Goal: Task Accomplishment & Management: Manage account settings

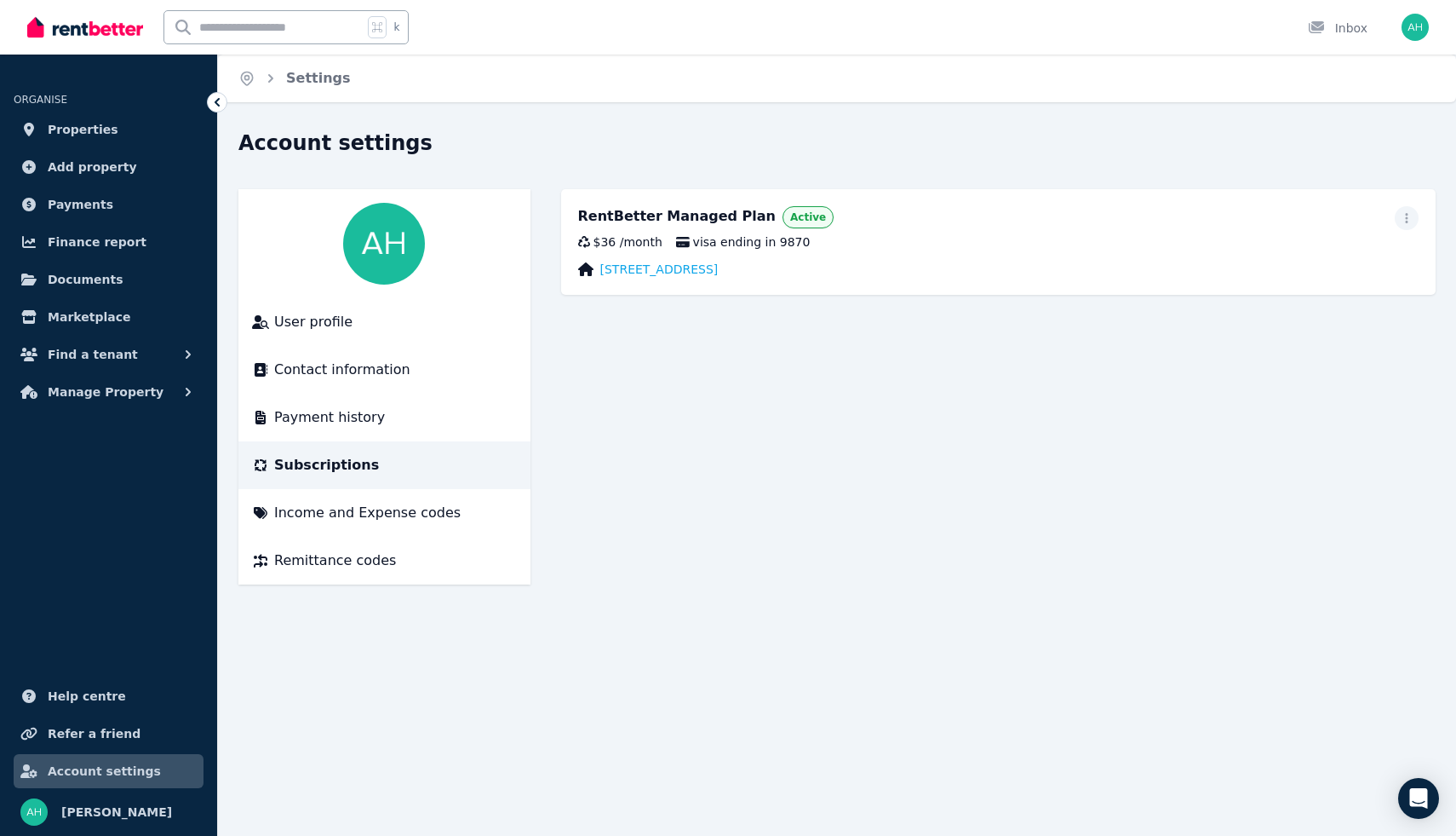
click at [88, 769] on span "Account settings" at bounding box center [104, 771] width 114 height 21
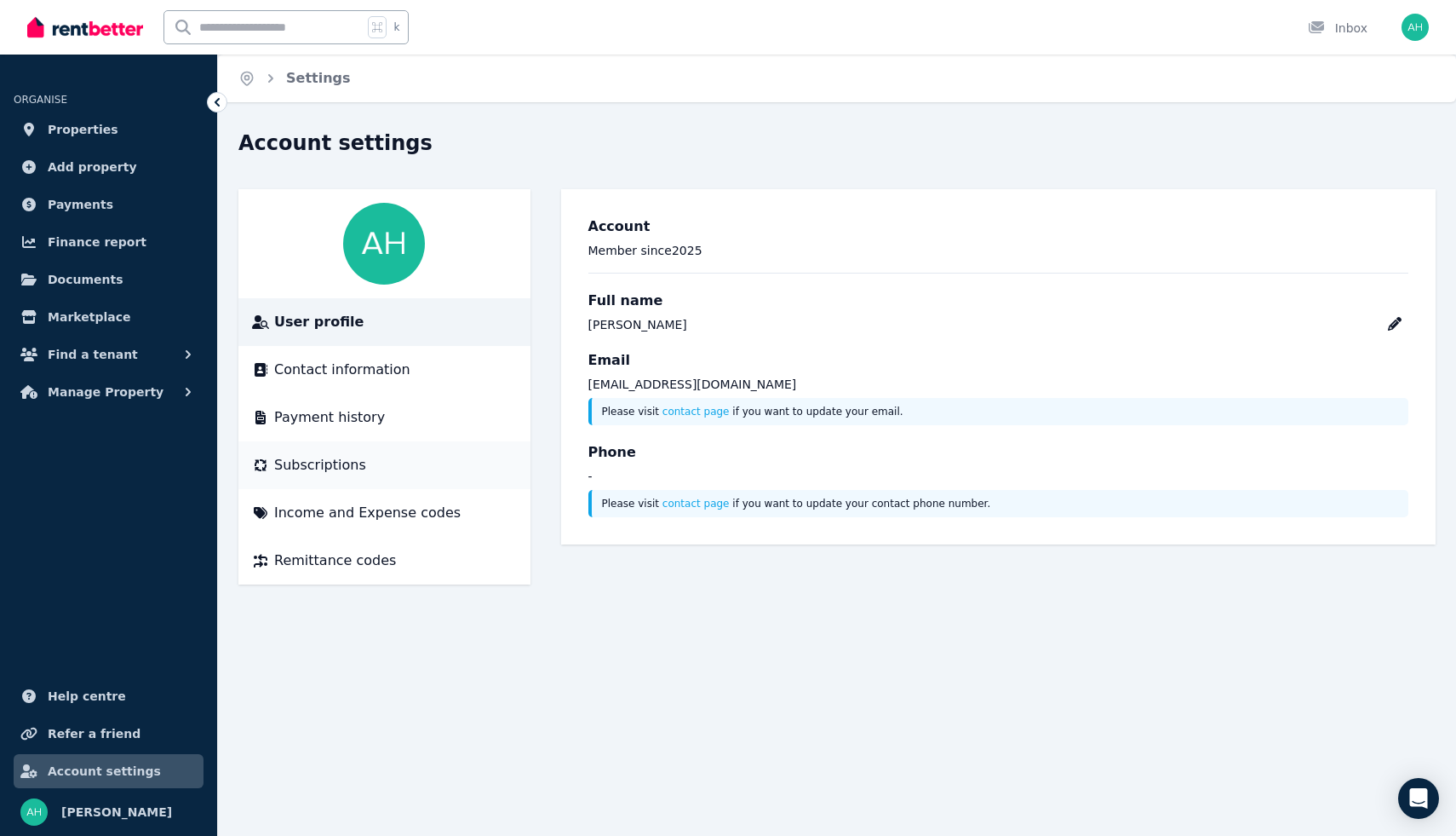
click at [406, 469] on div "Subscriptions" at bounding box center [384, 465] width 265 height 21
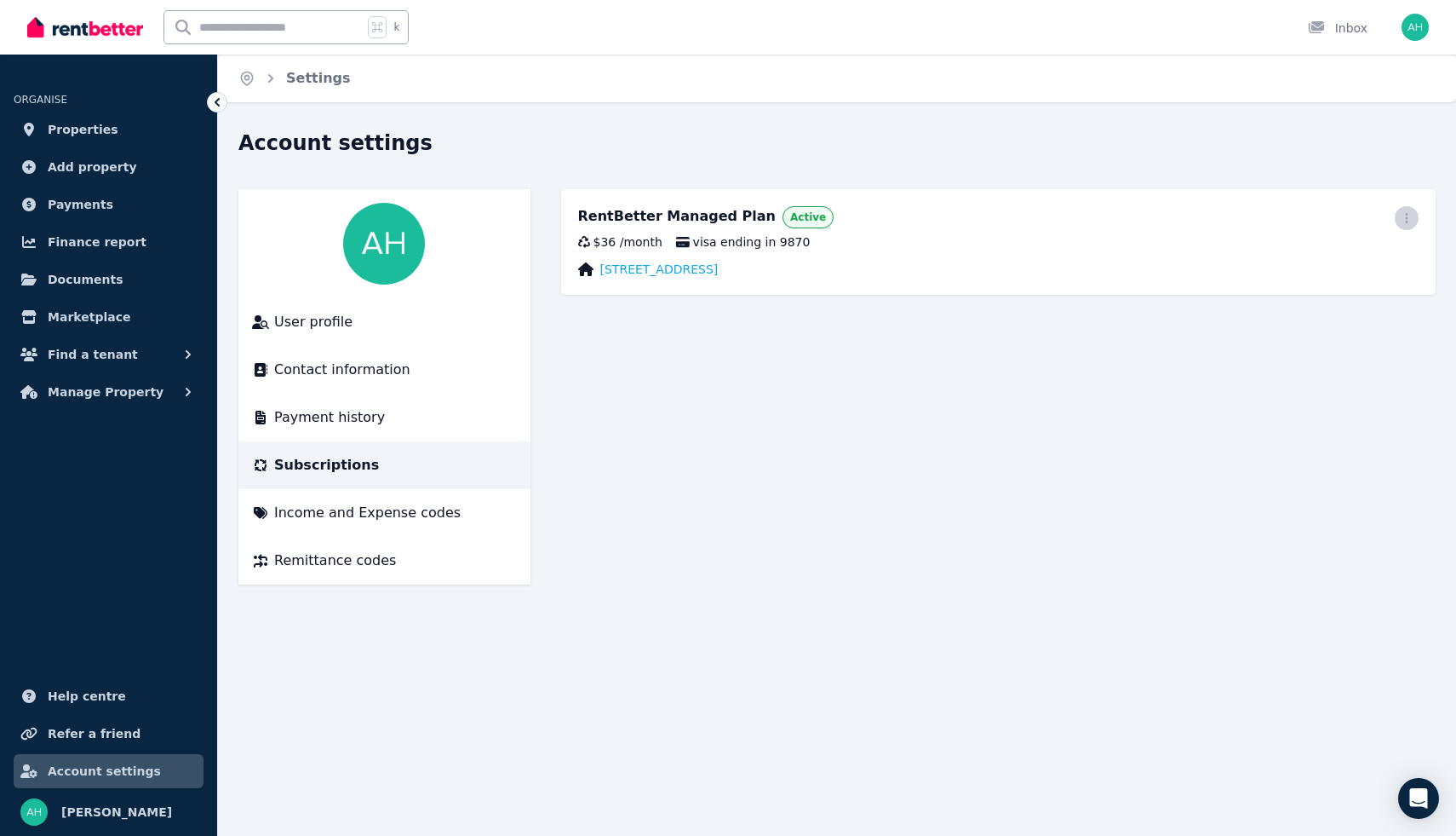
click at [1407, 219] on icon "button" at bounding box center [1406, 217] width 13 height 12
click at [1302, 308] on span "Cancel plan" at bounding box center [1330, 318] width 150 height 21
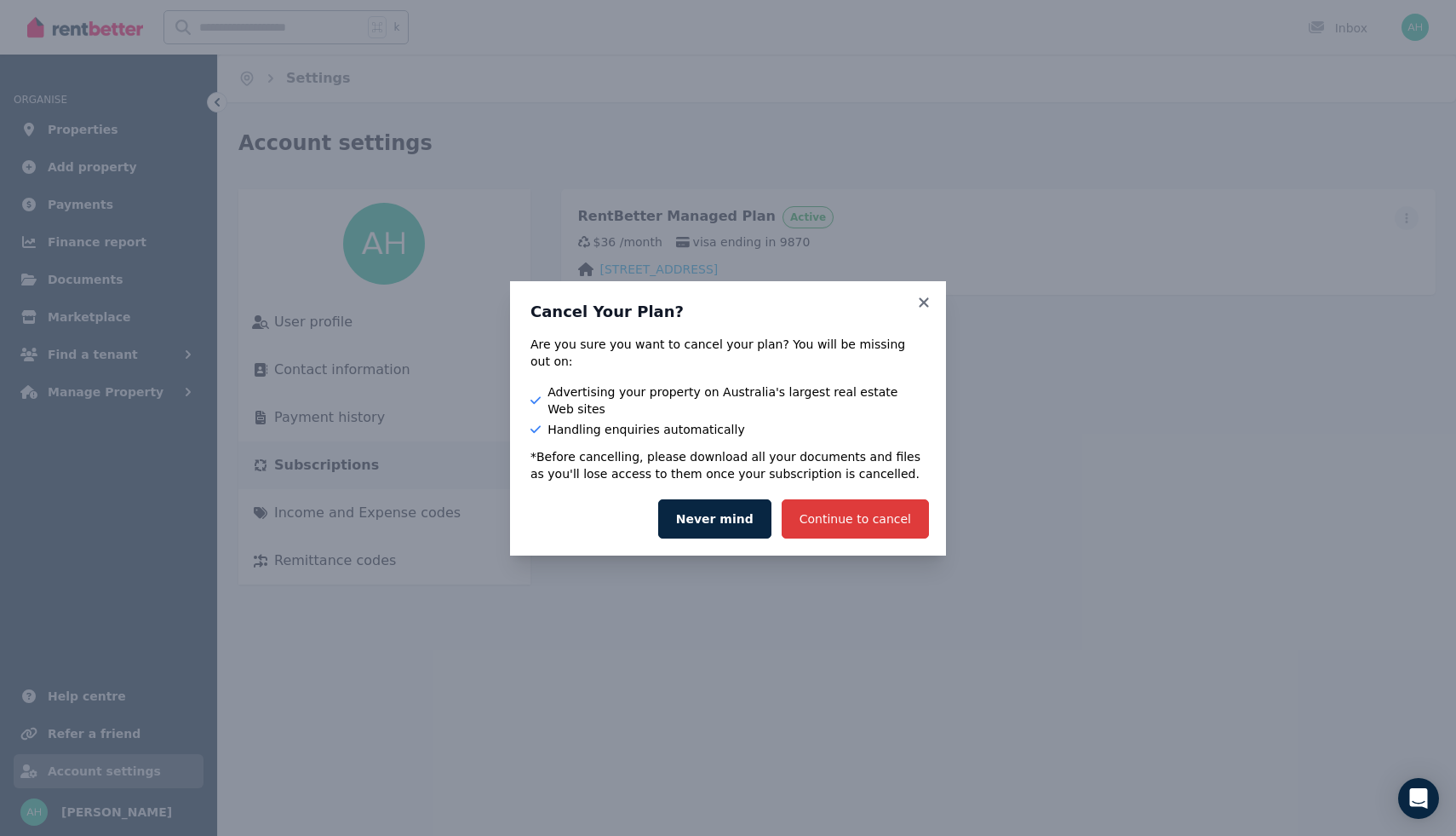
click at [858, 502] on button "Continue to cancel" at bounding box center [854, 519] width 147 height 39
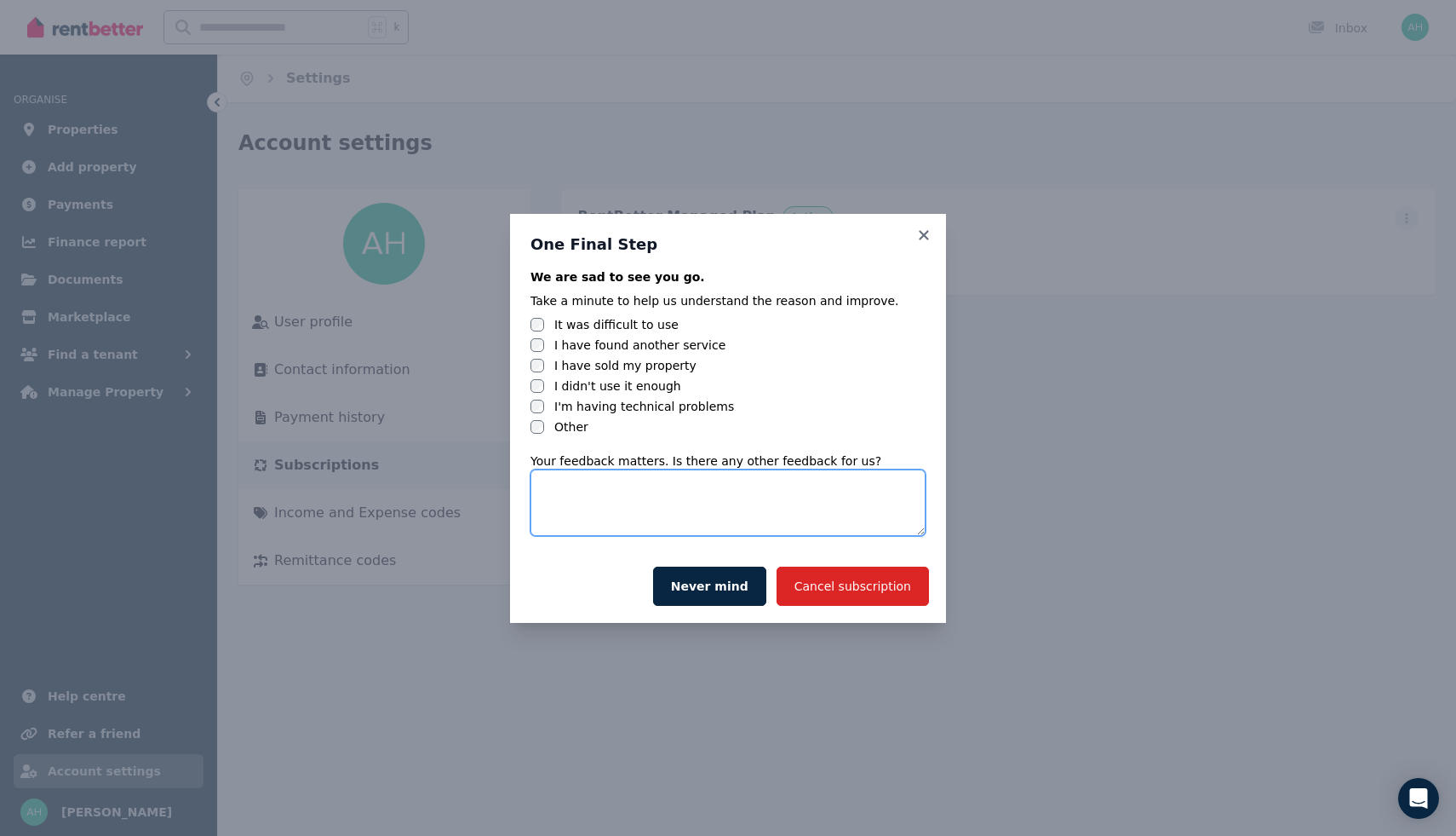
click at [569, 492] on textarea at bounding box center [728, 502] width 395 height 66
type textarea "**********"
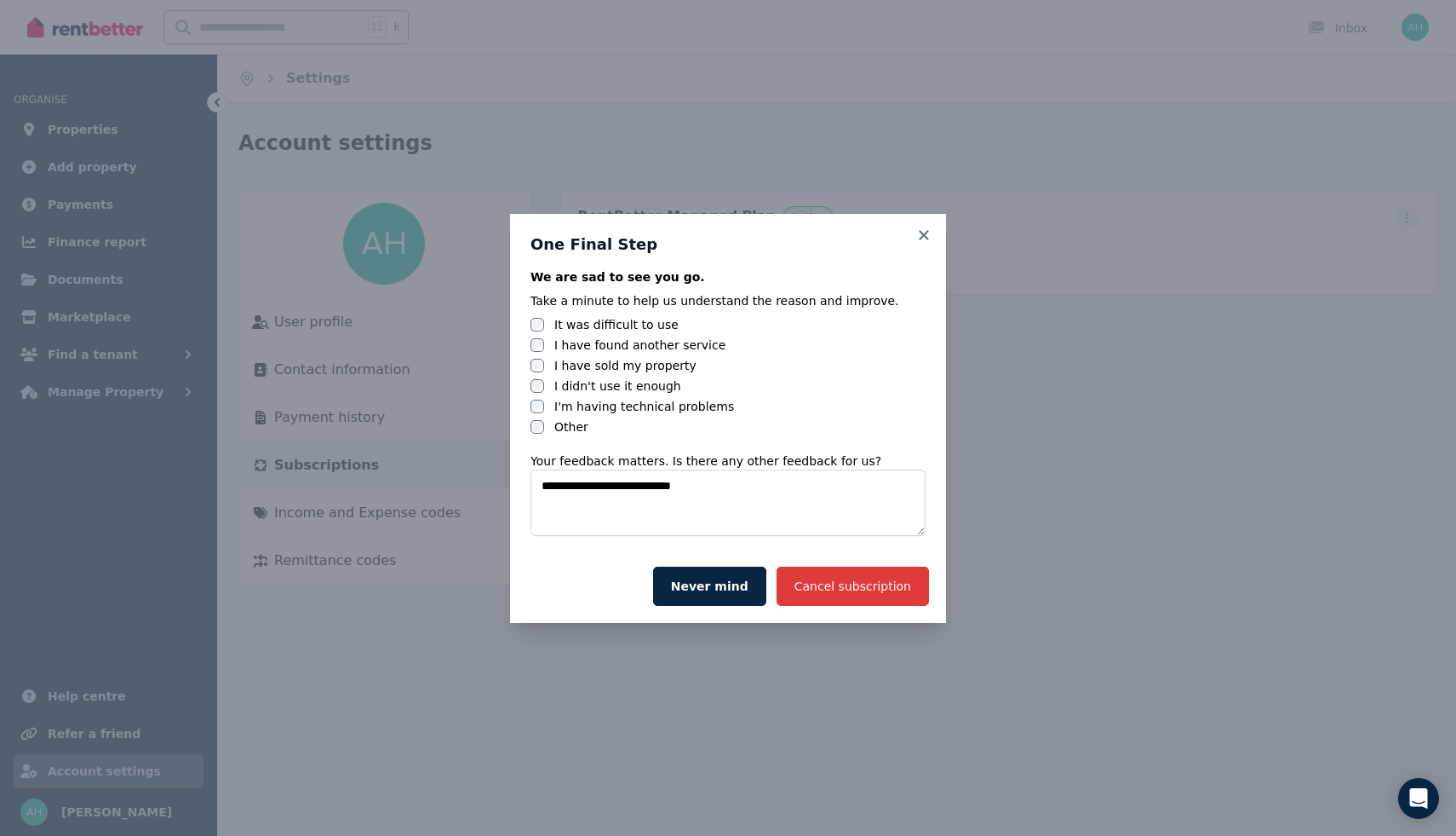
click at [870, 591] on button "Cancel subscription" at bounding box center [853, 586] width 153 height 39
